Goal: Entertainment & Leisure: Browse casually

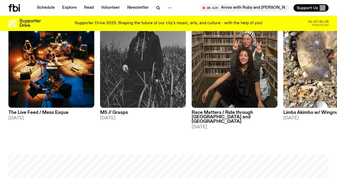
scroll to position [282, 0]
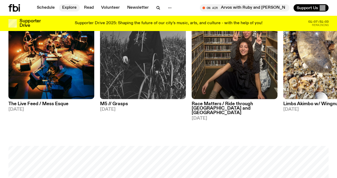
click at [64, 6] on link "Explore" at bounding box center [69, 7] width 21 height 7
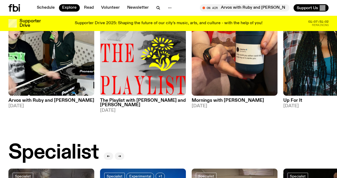
scroll to position [283, 0]
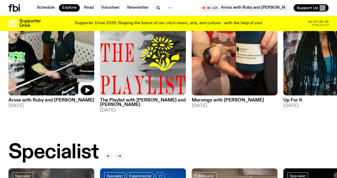
click at [143, 60] on img at bounding box center [143, 38] width 86 height 115
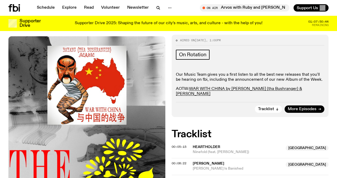
scroll to position [113, 0]
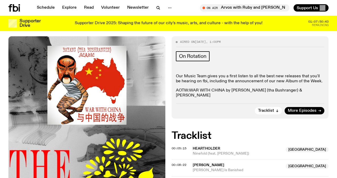
click at [225, 88] on link "WAR WITH CHINA by [PERSON_NAME] (tha Bushranger) & [PERSON_NAME]" at bounding box center [239, 92] width 126 height 9
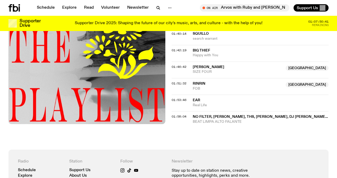
scroll to position [650, 0]
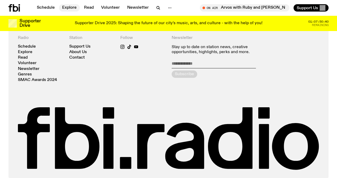
click at [67, 8] on link "Explore" at bounding box center [69, 7] width 21 height 7
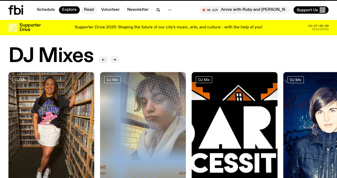
click at [92, 8] on link "Read" at bounding box center [89, 9] width 16 height 7
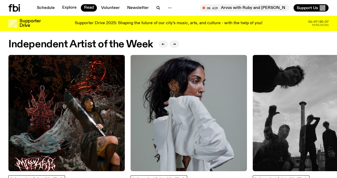
scroll to position [434, 0]
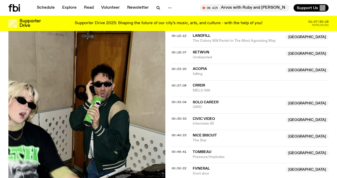
scroll to position [251, 0]
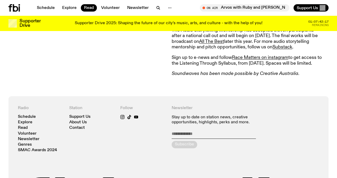
scroll to position [489, 0]
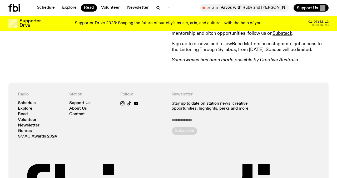
click at [275, 42] on link "Race Matters on instagram" at bounding box center [260, 44] width 56 height 5
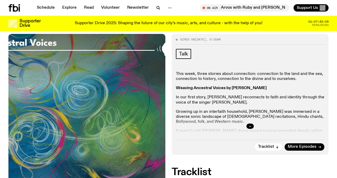
scroll to position [71, 0]
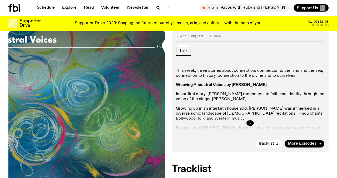
click at [246, 123] on div at bounding box center [250, 123] width 148 height 17
click at [249, 123] on icon "button" at bounding box center [250, 123] width 2 height 1
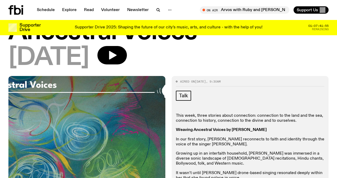
scroll to position [0, 0]
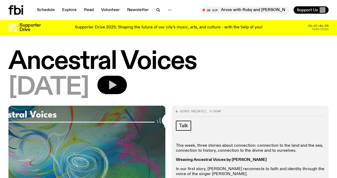
click at [127, 87] on button "button" at bounding box center [111, 85] width 29 height 18
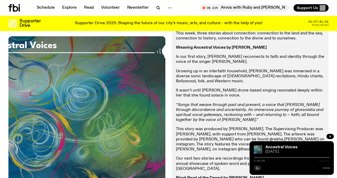
scroll to position [108, 0]
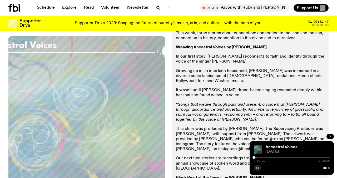
click at [259, 167] on button "button" at bounding box center [257, 168] width 7 height 5
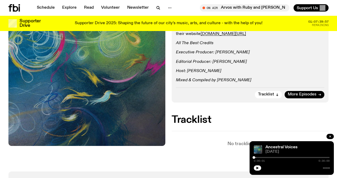
scroll to position [157, 0]
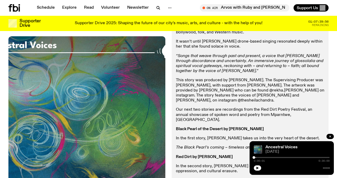
click at [264, 169] on div at bounding box center [292, 168] width 76 height 6
click at [259, 169] on button "button" at bounding box center [257, 168] width 7 height 5
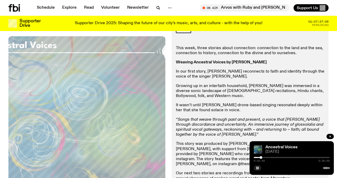
scroll to position [132, 0]
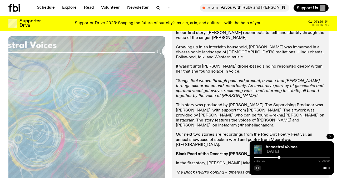
click at [256, 170] on button "button" at bounding box center [257, 168] width 7 height 5
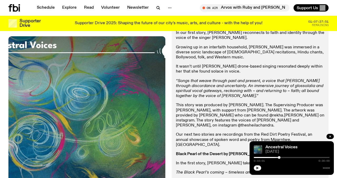
click at [260, 169] on button "button" at bounding box center [257, 168] width 7 height 5
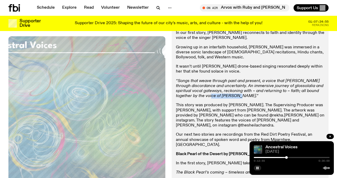
drag, startPoint x: 227, startPoint y: 96, endPoint x: 199, endPoint y: 97, distance: 28.2
click at [199, 97] on em "“Songs that weave through past and present, a voice that pierces through discor…" at bounding box center [249, 88] width 147 height 19
copy em "Sheila Chandra"
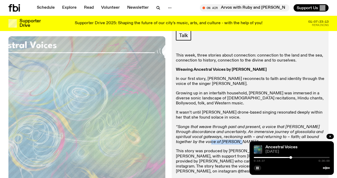
scroll to position [82, 0]
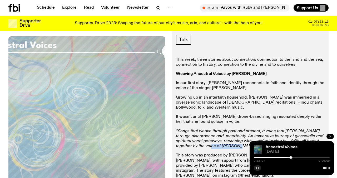
drag, startPoint x: 232, startPoint y: 74, endPoint x: 271, endPoint y: 73, distance: 39.5
click at [271, 73] on p "Weaving Ancestral Voices by Shareeka Helaluddin" at bounding box center [250, 74] width 148 height 5
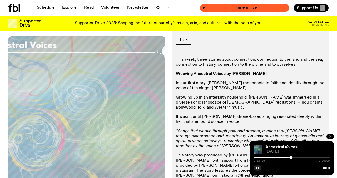
copy strong "Shareeka Helaluddin"
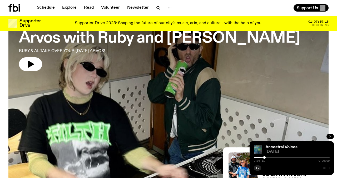
scroll to position [36, 0]
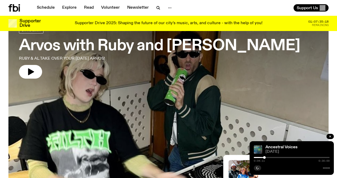
click at [74, 47] on h3 "Arvos with Ruby and [PERSON_NAME]" at bounding box center [159, 46] width 281 height 15
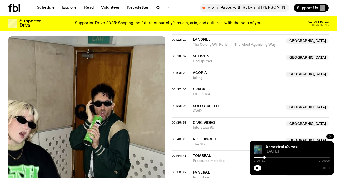
scroll to position [250, 0]
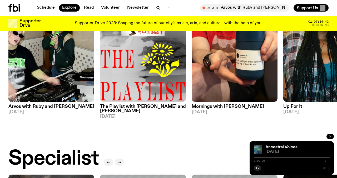
scroll to position [279, 0]
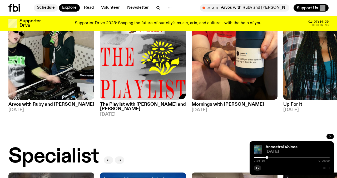
click at [45, 8] on link "Schedule" at bounding box center [46, 7] width 24 height 7
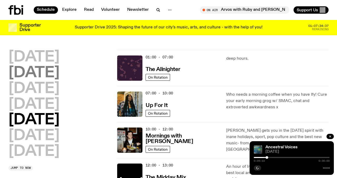
click at [31, 76] on h2 "Tuesday" at bounding box center [33, 73] width 51 height 15
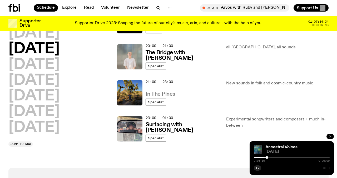
scroll to position [262, 0]
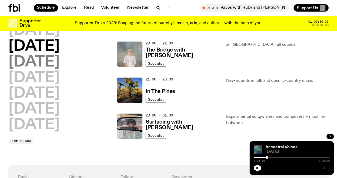
click at [59, 65] on h2 "Wednesday" at bounding box center [33, 62] width 51 height 15
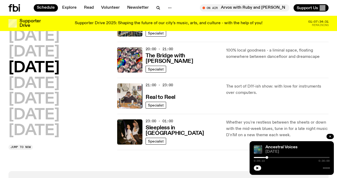
scroll to position [258, 0]
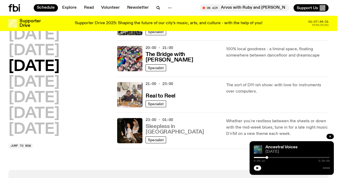
click at [182, 134] on h3 "Sleepless in Sydney" at bounding box center [183, 129] width 74 height 11
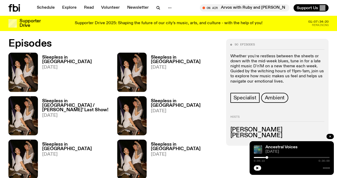
scroll to position [237, 0]
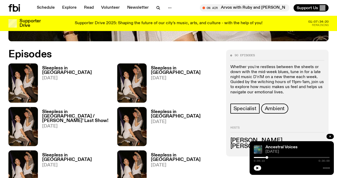
click at [61, 66] on h3 "Sleepless in Sydney" at bounding box center [76, 70] width 69 height 9
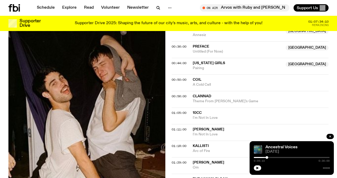
scroll to position [271, 0]
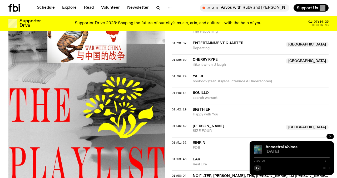
scroll to position [469, 0]
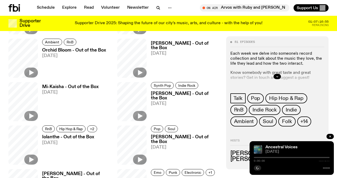
scroll to position [456, 0]
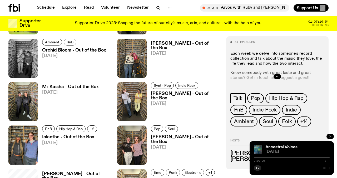
click at [330, 135] on icon "button" at bounding box center [330, 136] width 3 height 3
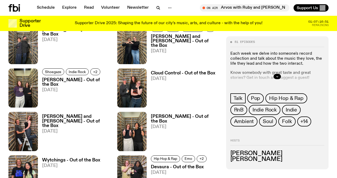
scroll to position [598, 0]
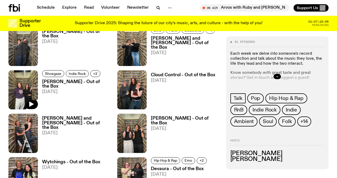
click at [22, 86] on img at bounding box center [22, 89] width 29 height 39
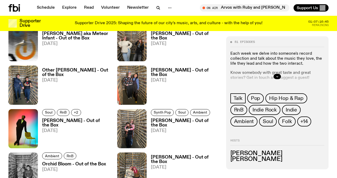
scroll to position [340, 0]
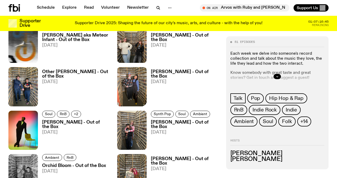
click at [140, 90] on img at bounding box center [131, 86] width 29 height 39
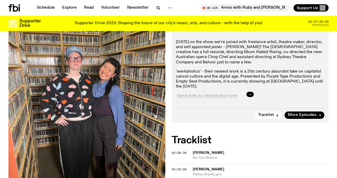
scroll to position [128, 0]
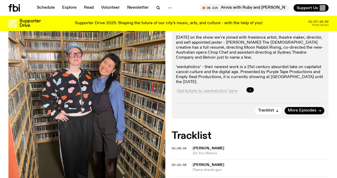
click at [252, 90] on button "button" at bounding box center [249, 89] width 7 height 5
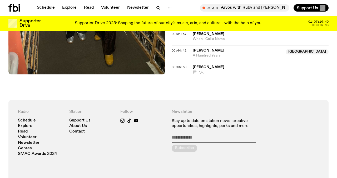
scroll to position [334, 0]
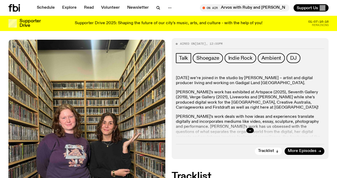
scroll to position [93, 0]
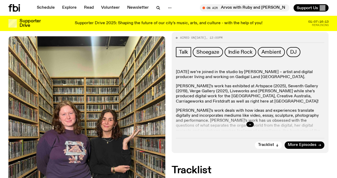
click at [238, 121] on div at bounding box center [250, 124] width 148 height 17
click at [247, 123] on button "button" at bounding box center [249, 124] width 7 height 5
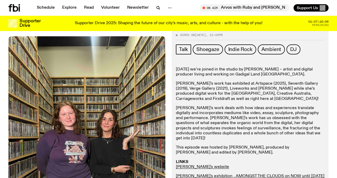
scroll to position [100, 0]
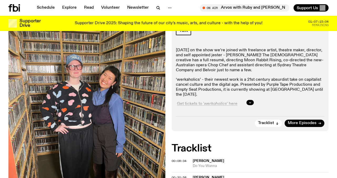
scroll to position [115, 0]
